Goal: Navigation & Orientation: Find specific page/section

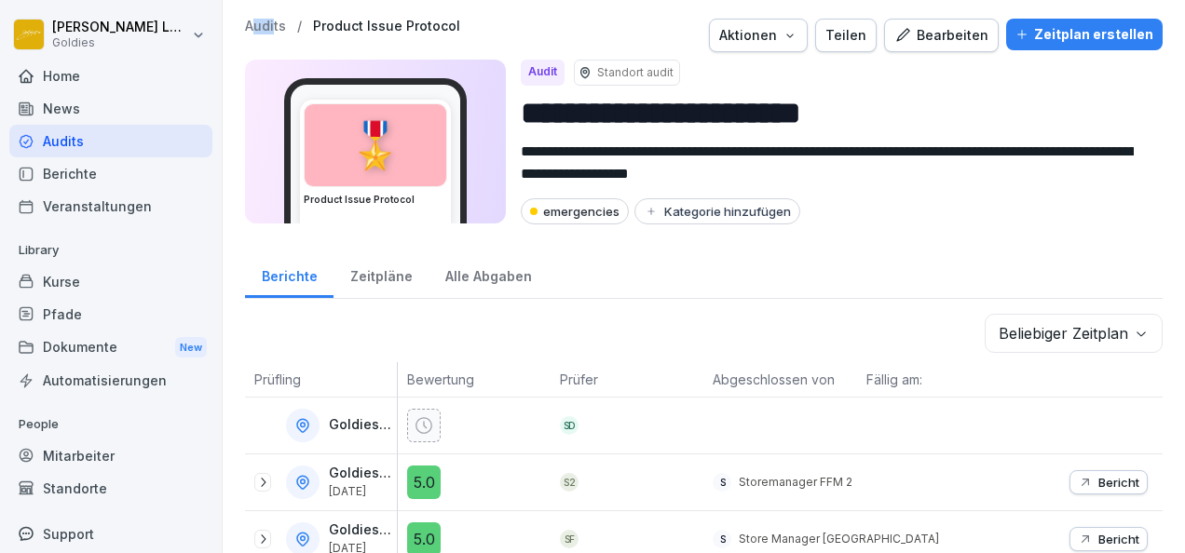
drag, startPoint x: 257, startPoint y: 35, endPoint x: 272, endPoint y: 24, distance: 18.6
click at [272, 24] on div "Audits / Product Issue Protocol Aktionen Teilen Bearbeiten Zeitplan erstellen" at bounding box center [703, 36] width 917 height 34
click at [272, 24] on p "Audits" at bounding box center [265, 27] width 41 height 16
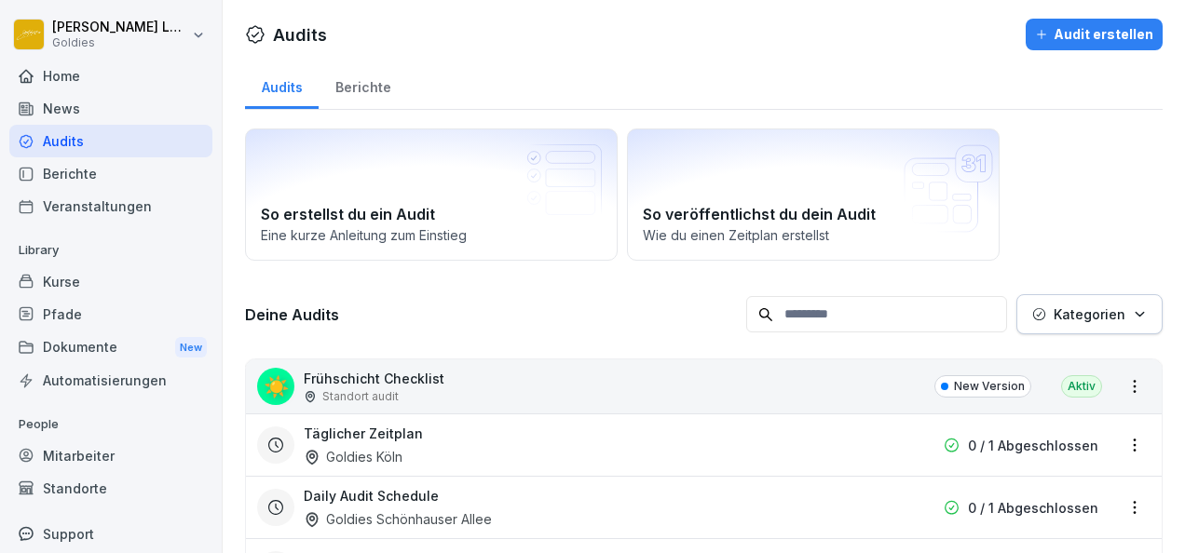
click at [356, 74] on div "Berichte" at bounding box center [362, 84] width 88 height 47
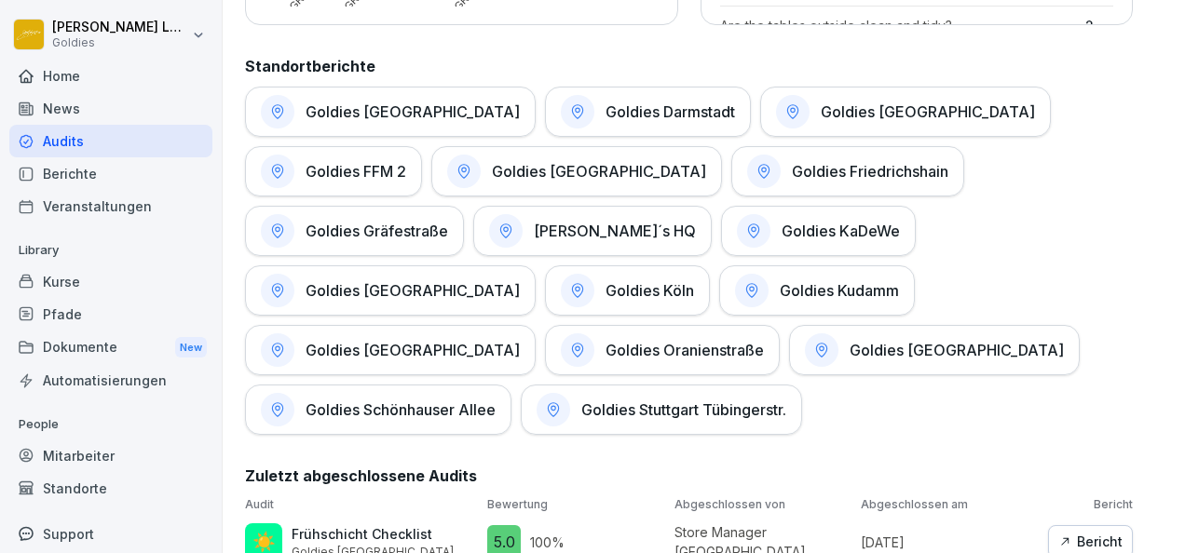
scroll to position [964, 0]
